Goal: Register for event/course

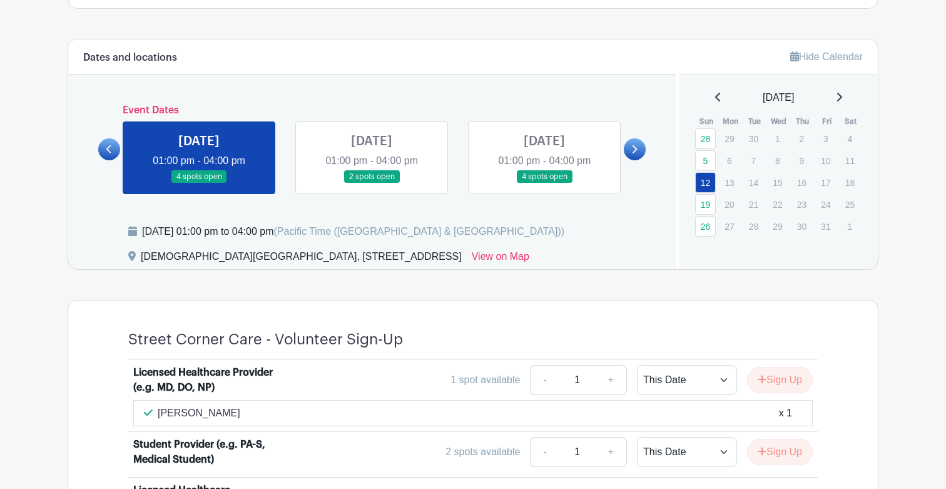
click at [848, 98] on div "[DATE]" at bounding box center [779, 97] width 169 height 15
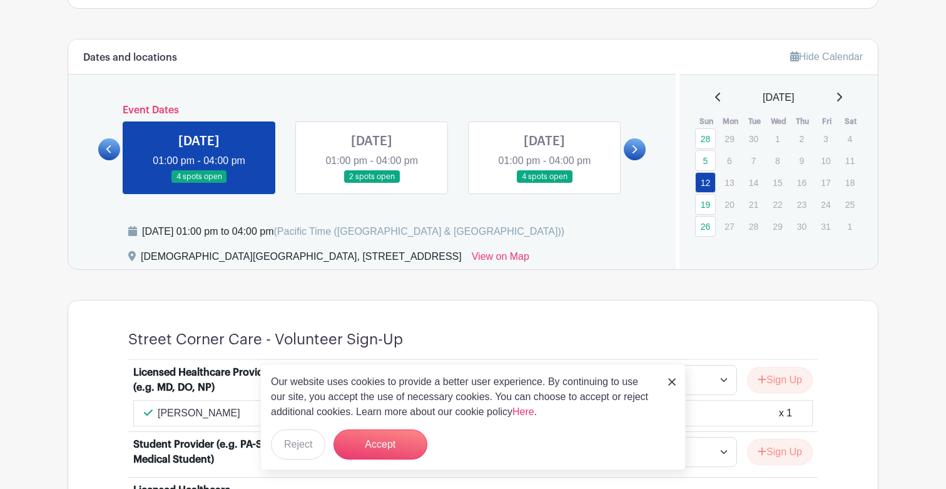
click at [842, 96] on icon at bounding box center [839, 97] width 6 height 10
click at [391, 440] on button "Accept" at bounding box center [381, 444] width 94 height 30
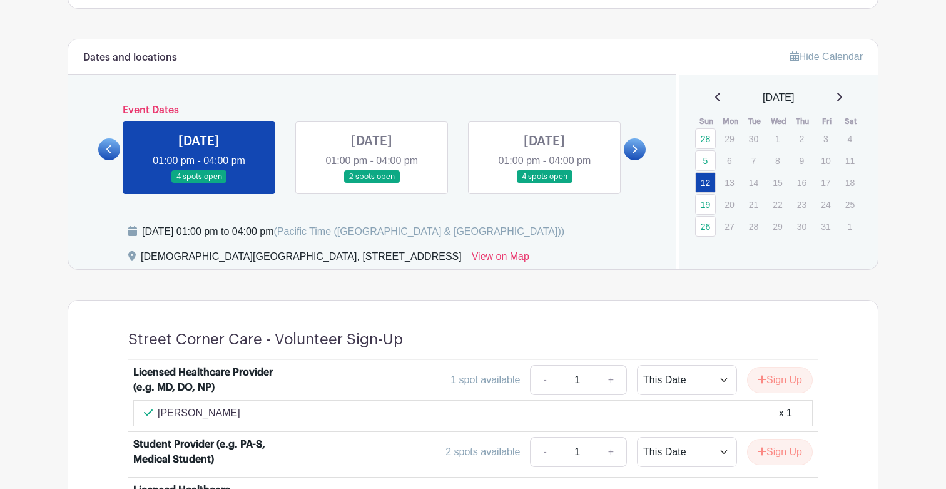
click at [848, 95] on div "[DATE]" at bounding box center [779, 97] width 169 height 15
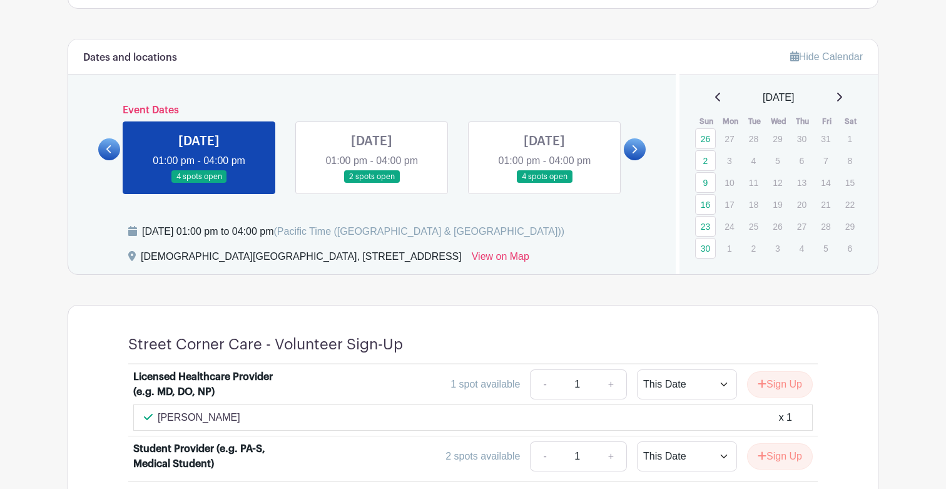
click at [842, 95] on icon at bounding box center [839, 97] width 6 height 10
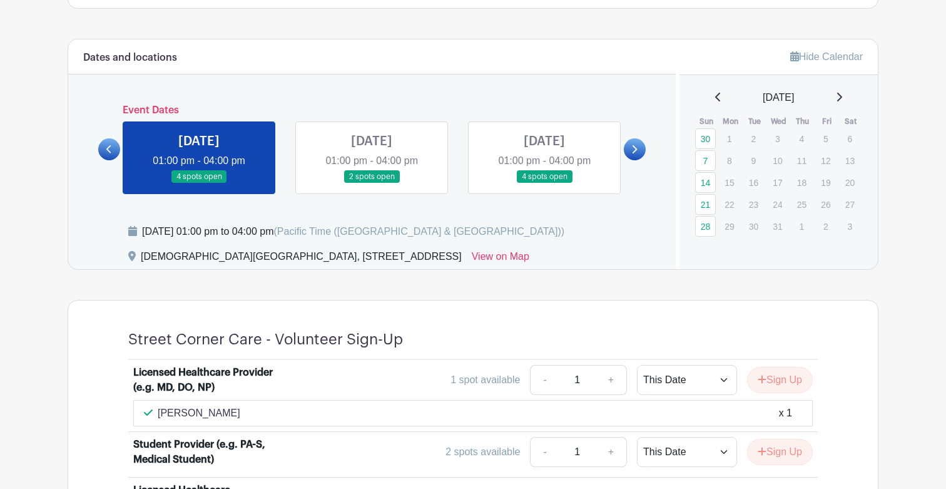
click at [842, 95] on icon at bounding box center [839, 97] width 5 height 9
click at [699, 202] on link "18" at bounding box center [705, 204] width 21 height 21
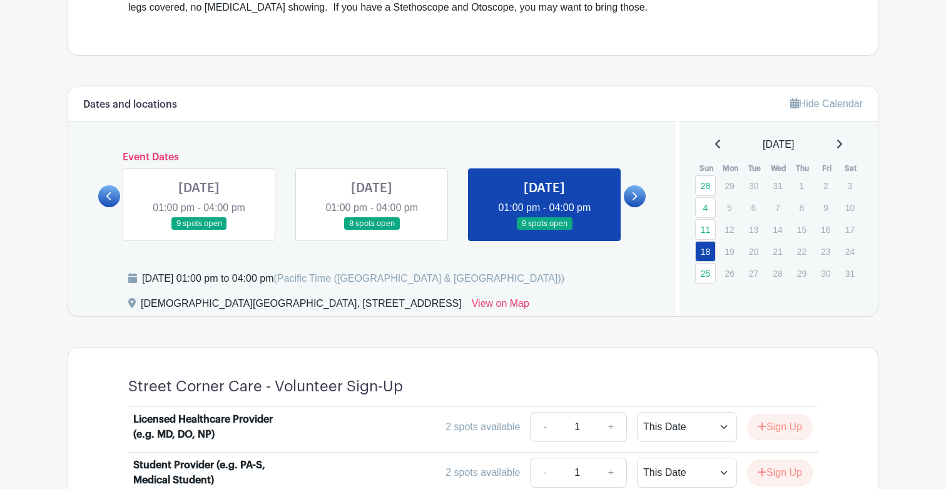
scroll to position [375, 0]
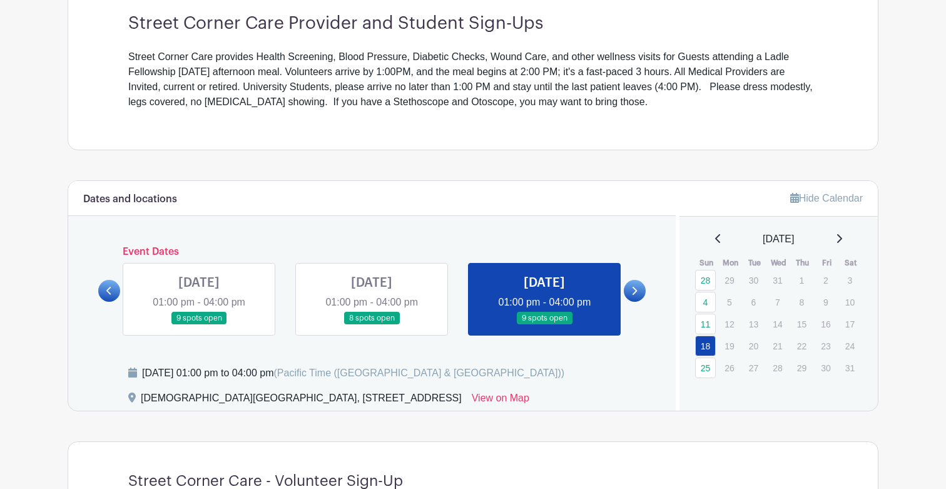
click at [840, 239] on div "[DATE]" at bounding box center [779, 239] width 169 height 15
click at [849, 238] on div "[DATE]" at bounding box center [779, 239] width 169 height 15
click at [842, 240] on icon at bounding box center [839, 238] width 5 height 9
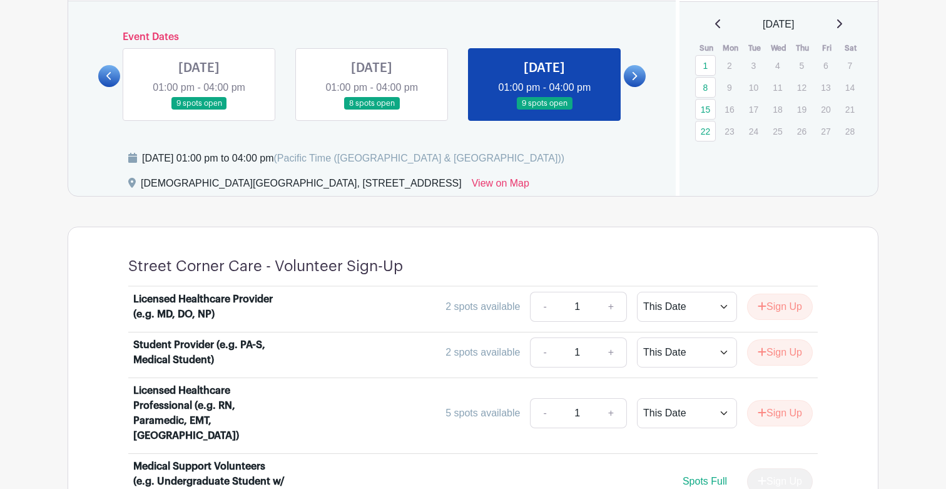
scroll to position [541, 0]
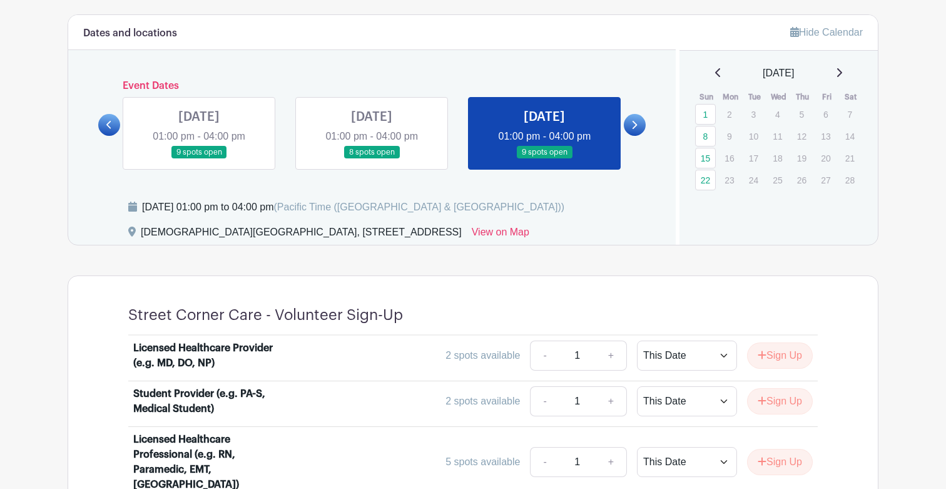
click at [842, 71] on icon at bounding box center [839, 73] width 6 height 10
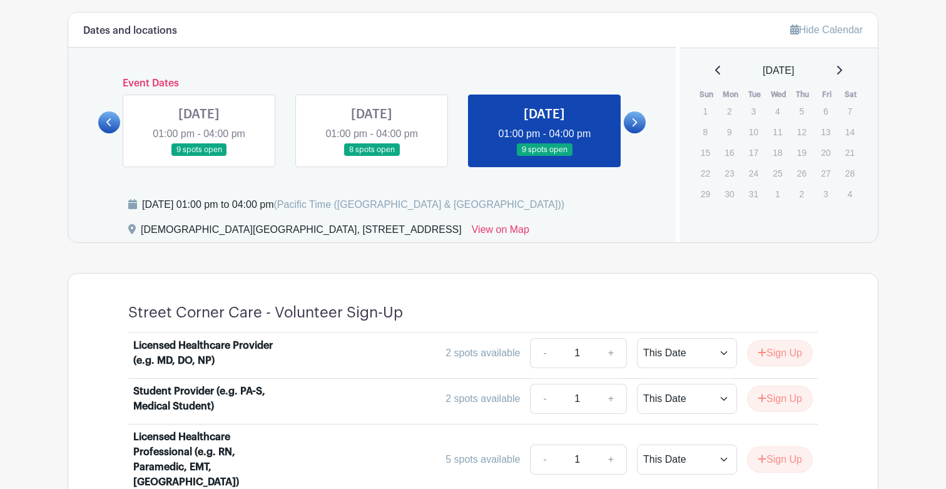
scroll to position [510, 0]
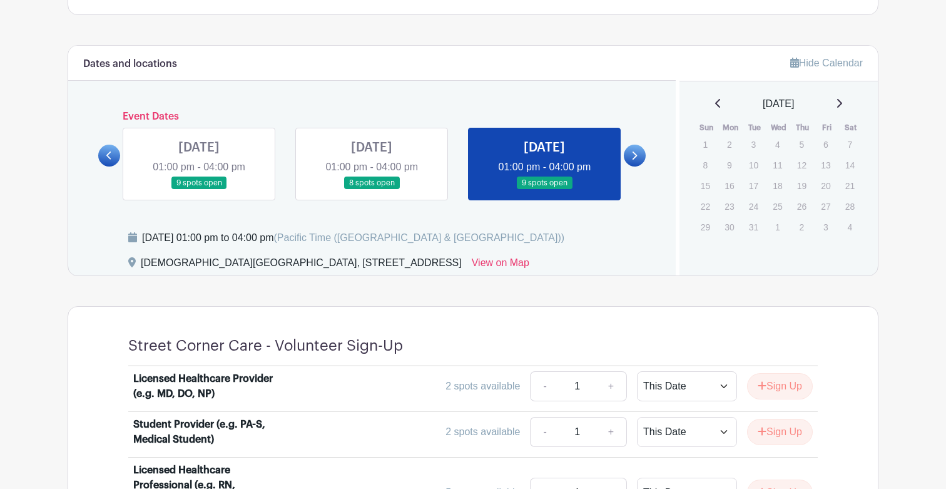
click at [715, 96] on link at bounding box center [718, 103] width 6 height 15
click at [702, 210] on link "22" at bounding box center [705, 210] width 21 height 21
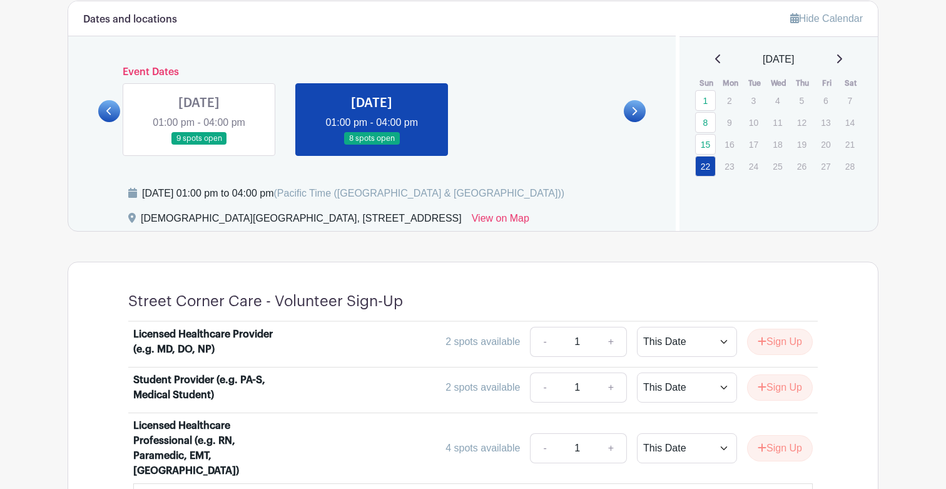
scroll to position [537, 0]
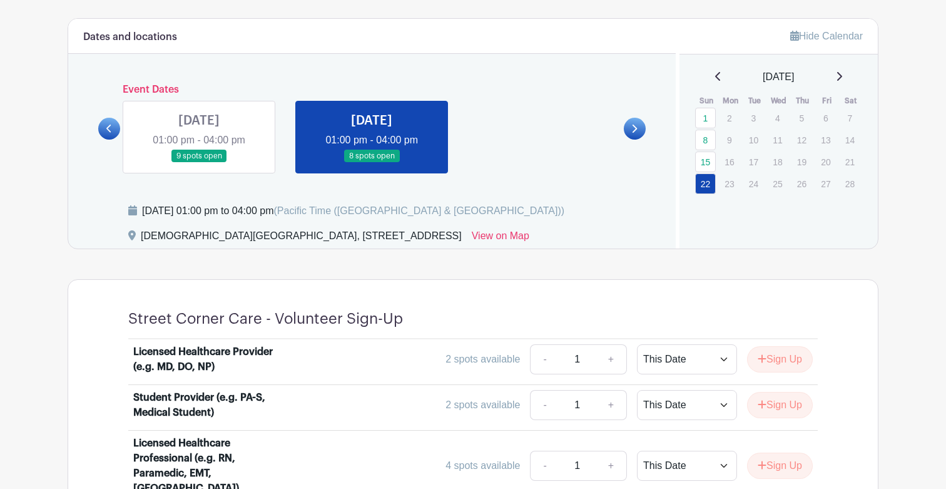
click at [115, 126] on link at bounding box center [109, 129] width 22 height 22
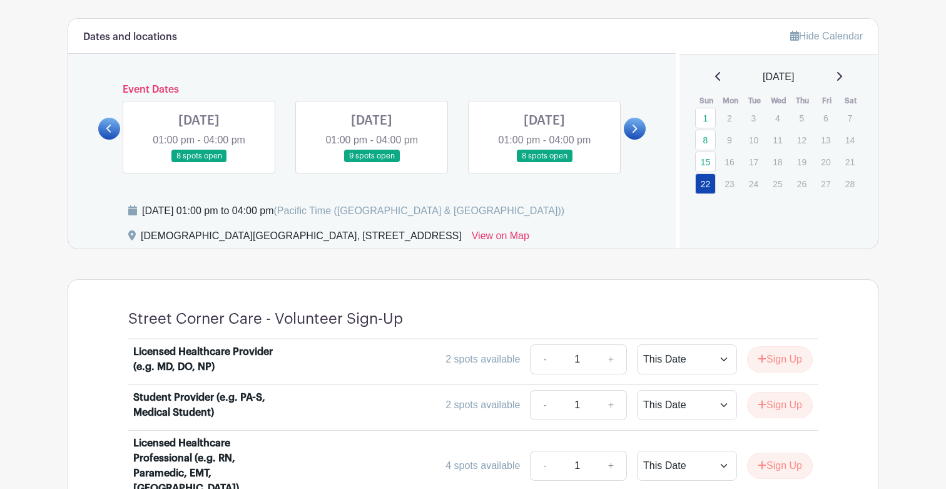
click at [115, 125] on link at bounding box center [109, 129] width 22 height 22
click at [544, 163] on link at bounding box center [544, 163] width 0 height 0
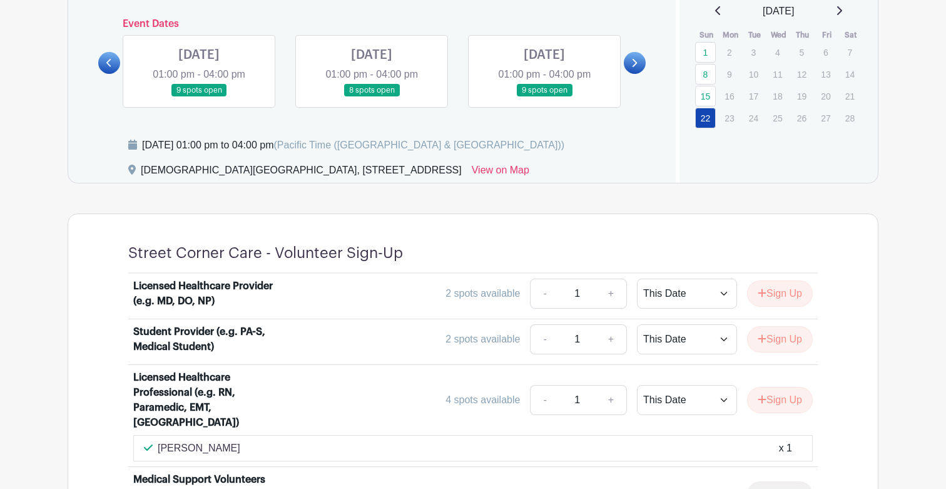
scroll to position [605, 0]
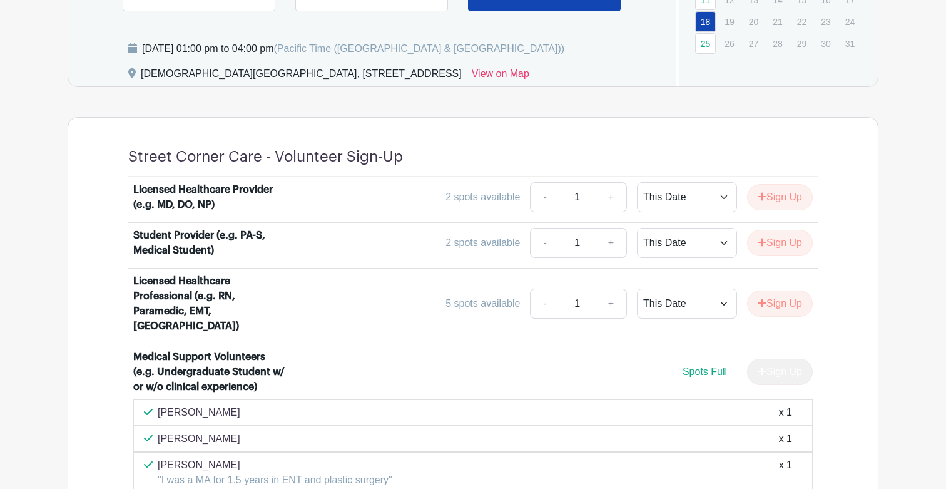
scroll to position [553, 0]
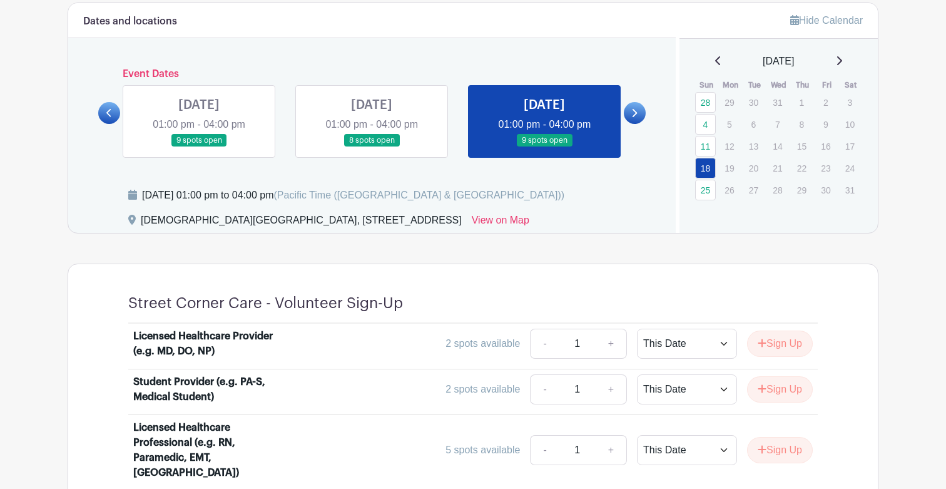
click at [630, 108] on link at bounding box center [635, 113] width 22 height 22
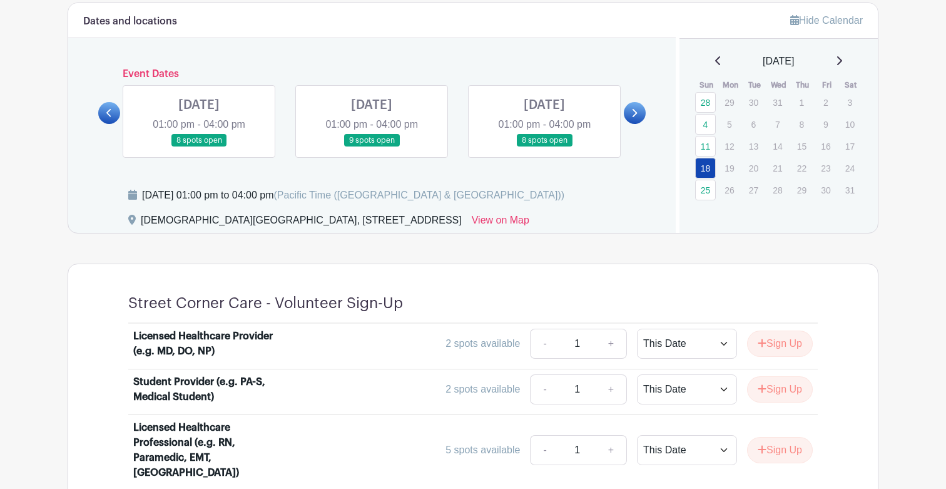
click at [199, 147] on link at bounding box center [199, 147] width 0 height 0
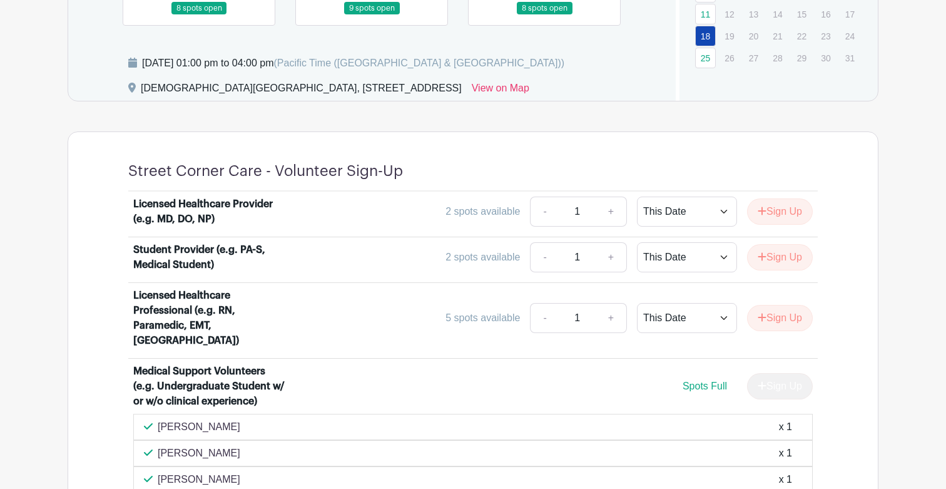
scroll to position [886, 0]
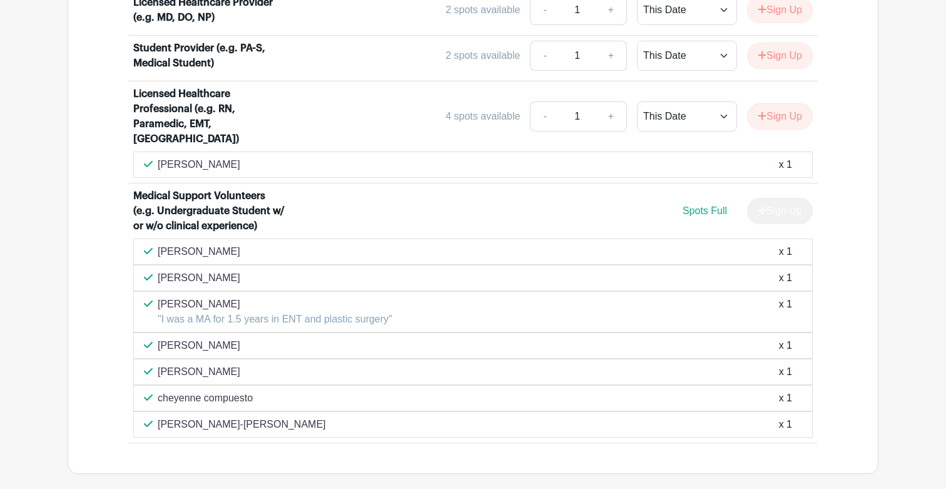
click at [192, 244] on p "[PERSON_NAME]" at bounding box center [199, 251] width 83 height 15
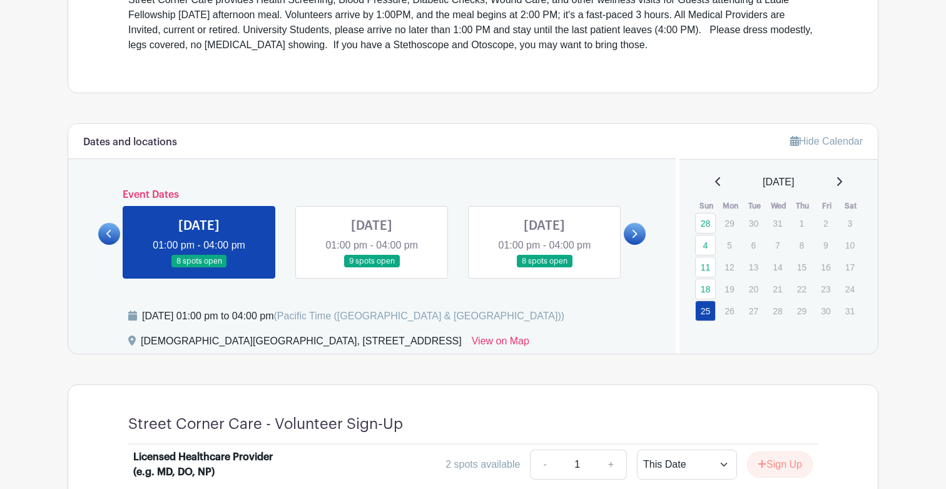
scroll to position [484, 0]
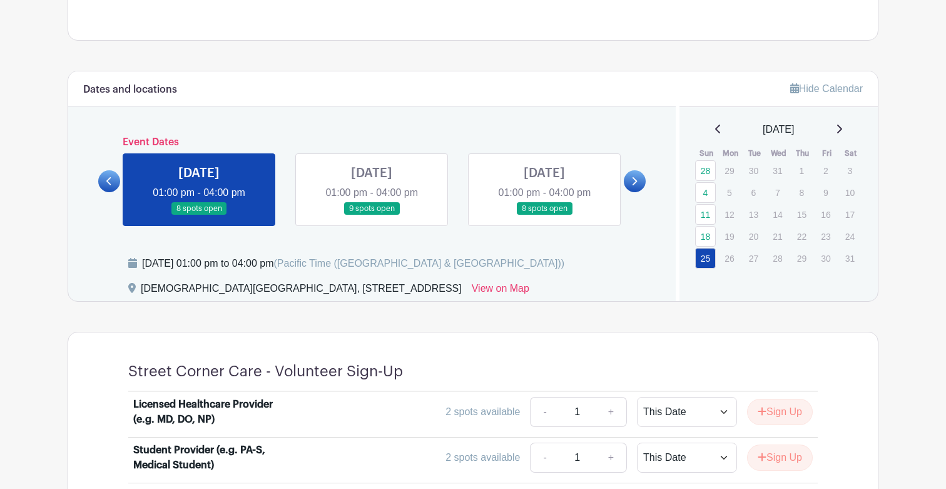
click at [372, 215] on link at bounding box center [372, 215] width 0 height 0
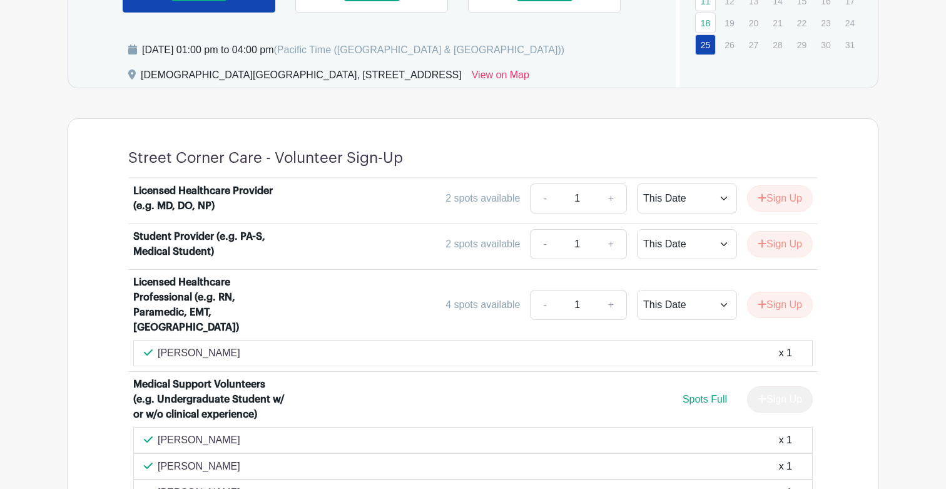
scroll to position [1003, 0]
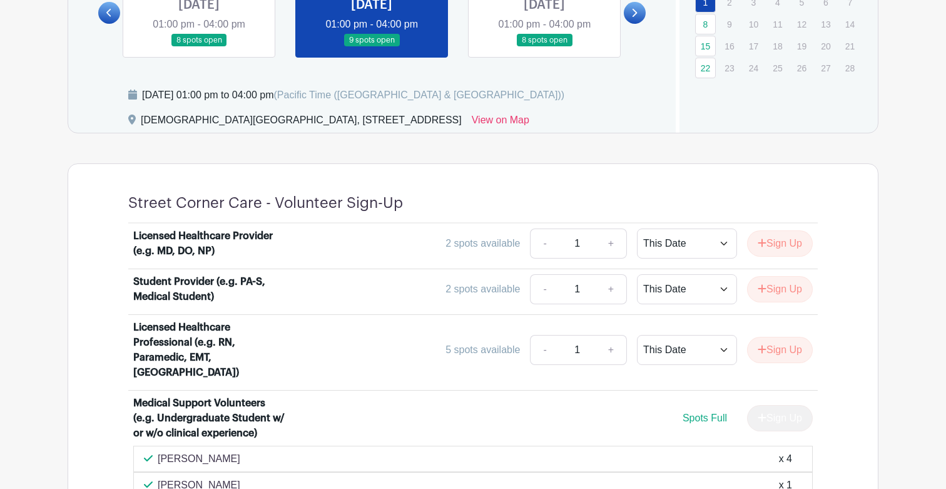
scroll to position [924, 0]
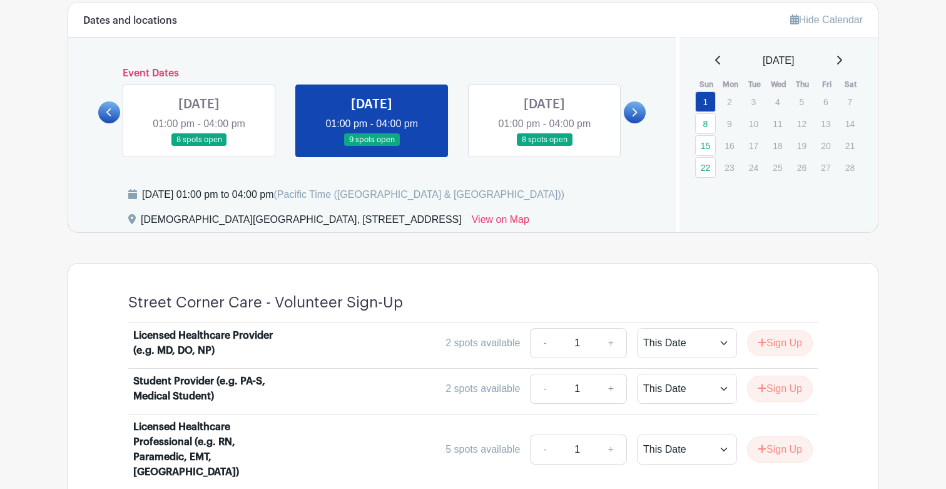
click at [544, 146] on link at bounding box center [544, 146] width 0 height 0
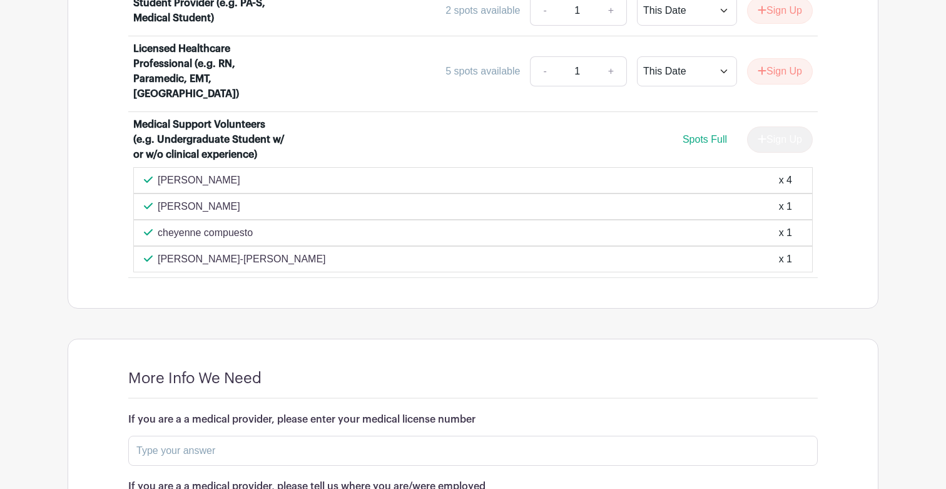
scroll to position [1161, 0]
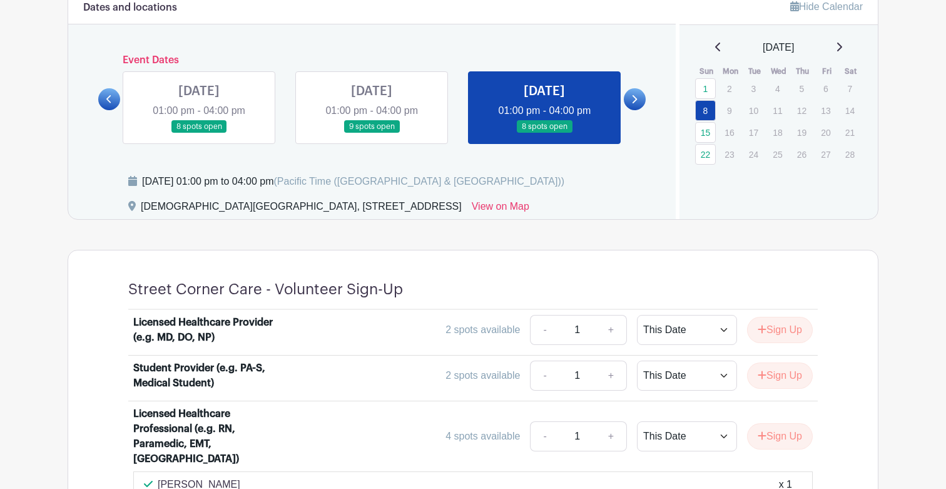
scroll to position [524, 0]
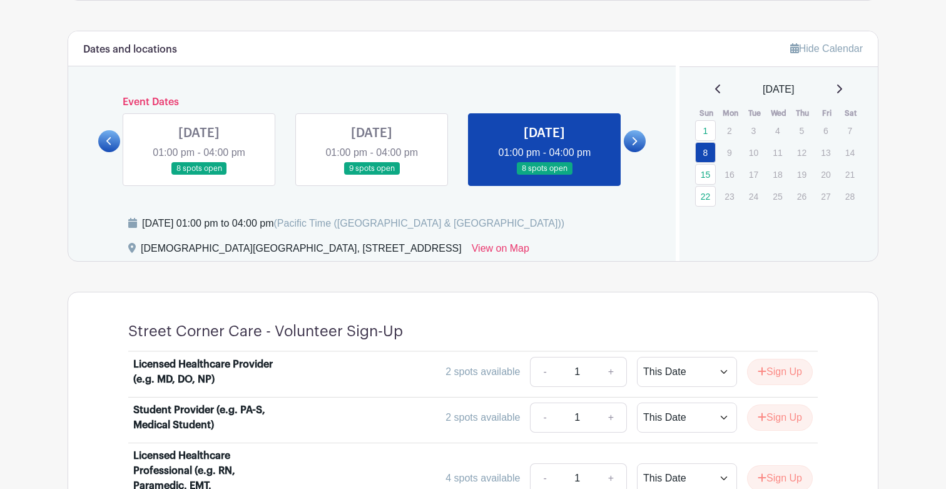
click at [637, 140] on icon at bounding box center [634, 140] width 6 height 9
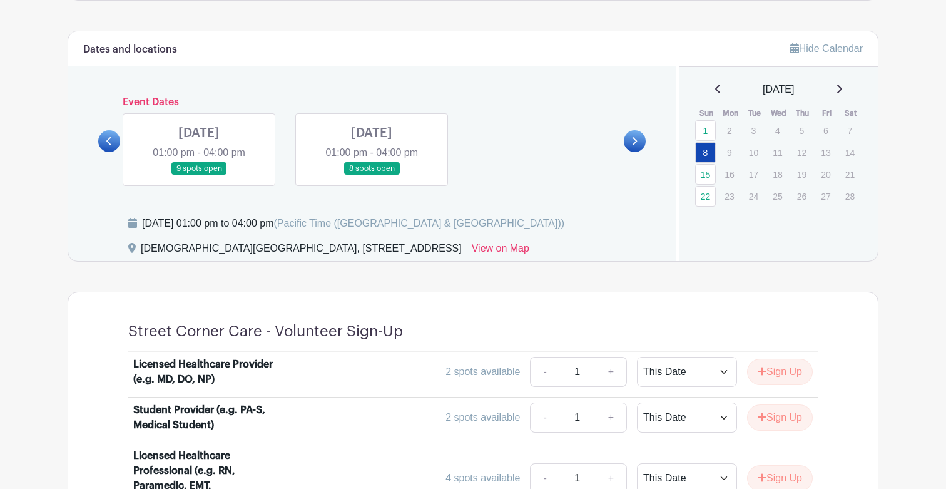
click at [199, 175] on link at bounding box center [199, 175] width 0 height 0
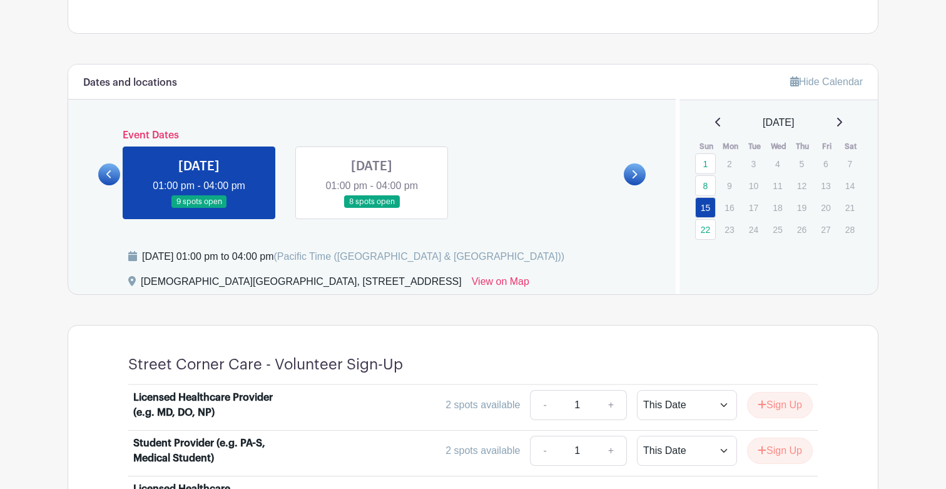
scroll to position [471, 0]
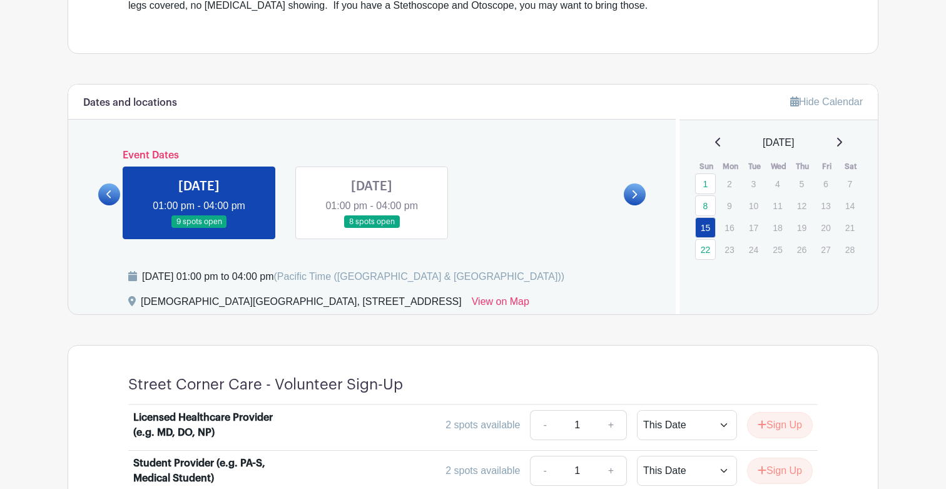
click at [372, 228] on link at bounding box center [372, 228] width 0 height 0
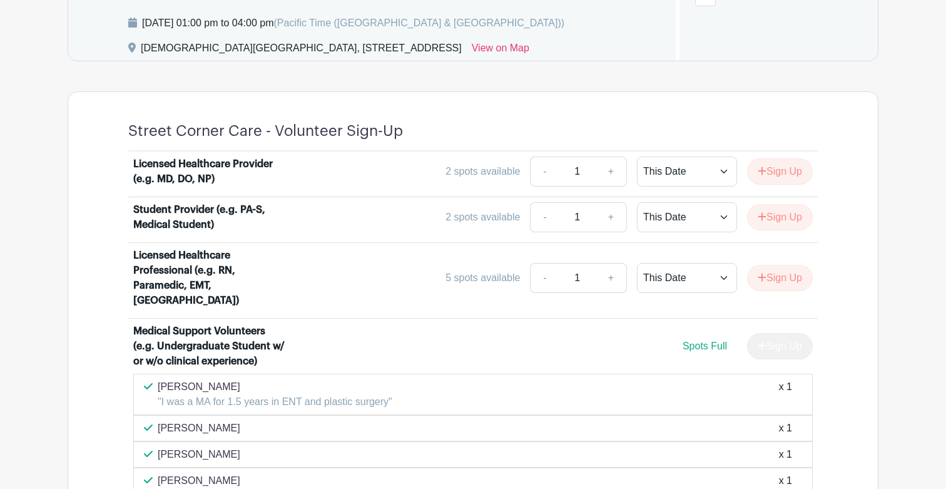
scroll to position [936, 0]
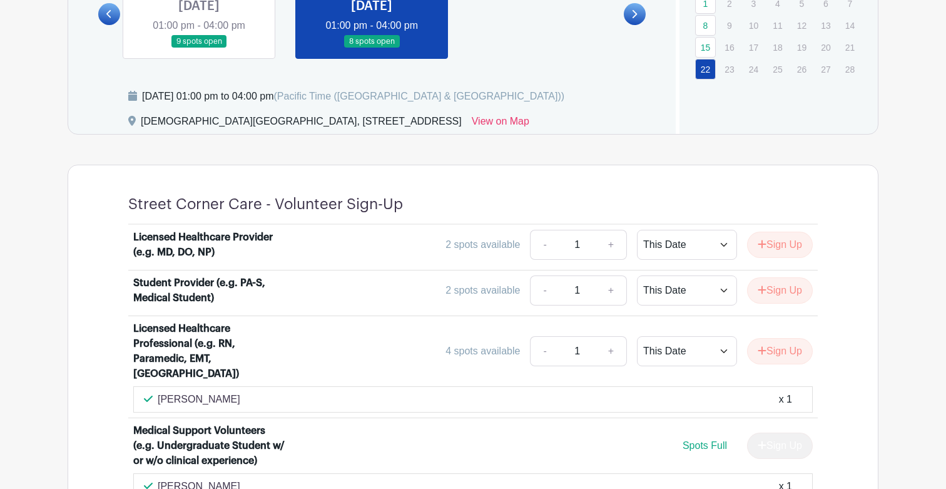
scroll to position [609, 0]
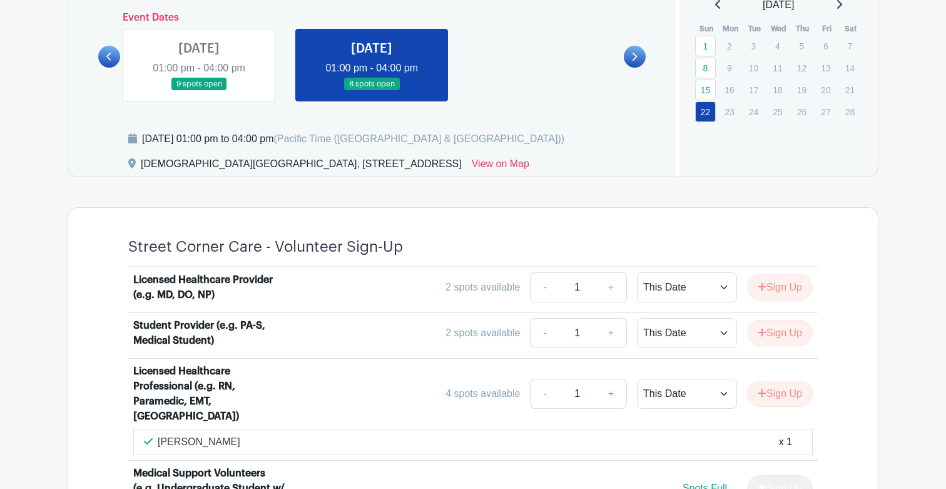
click at [105, 59] on link at bounding box center [109, 57] width 22 height 22
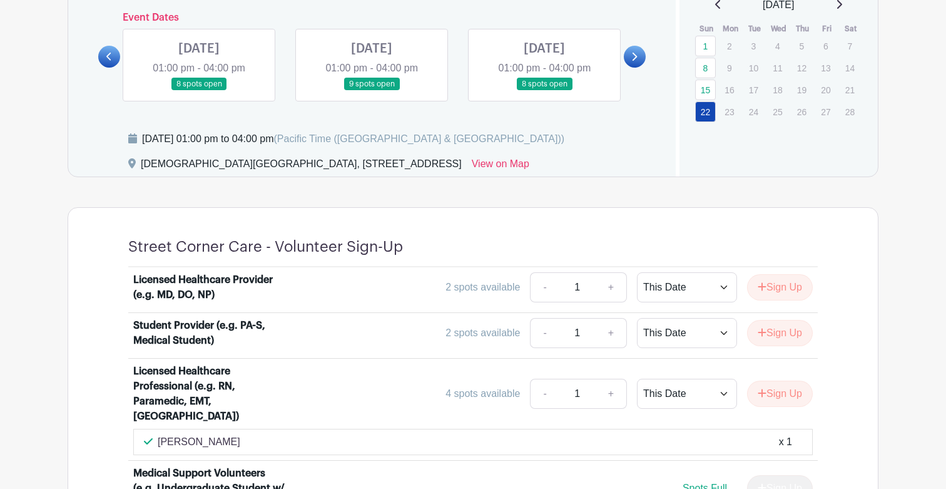
click at [106, 56] on icon at bounding box center [108, 57] width 5 height 8
click at [544, 91] on link at bounding box center [544, 91] width 0 height 0
